Goal: Information Seeking & Learning: Understand process/instructions

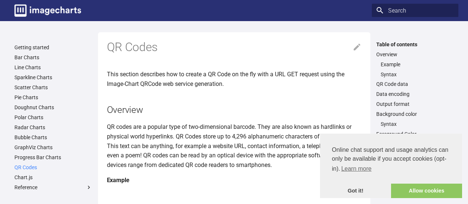
click at [32, 169] on link "QR Codes" at bounding box center [53, 167] width 78 height 7
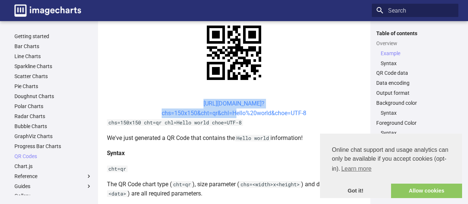
drag, startPoint x: 191, startPoint y: 104, endPoint x: 232, endPoint y: 111, distance: 41.7
click at [232, 111] on center "[URL][DOMAIN_NAME]? chs=150x150&cht=qr&chl=Hello%20world&choe=UTF-8" at bounding box center [234, 108] width 255 height 19
copy link "[URL][DOMAIN_NAME]? chs=150x150&cht=qr&chl="
